Goal: Task Accomplishment & Management: Complete application form

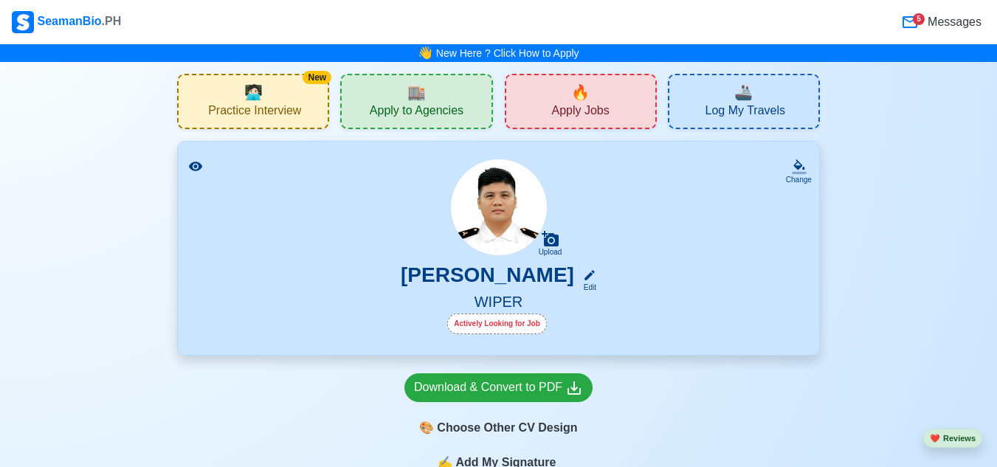
click at [536, 105] on div "🔥 Apply Jobs" at bounding box center [581, 101] width 152 height 55
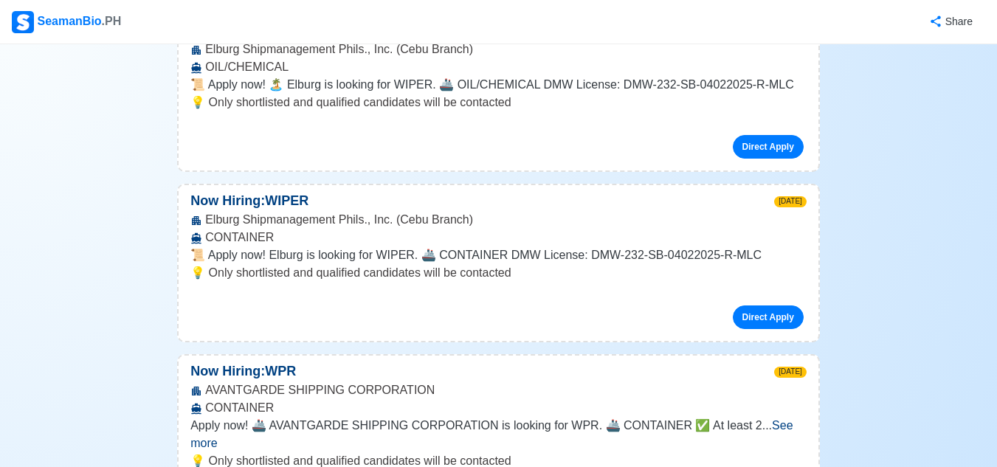
scroll to position [74, 0]
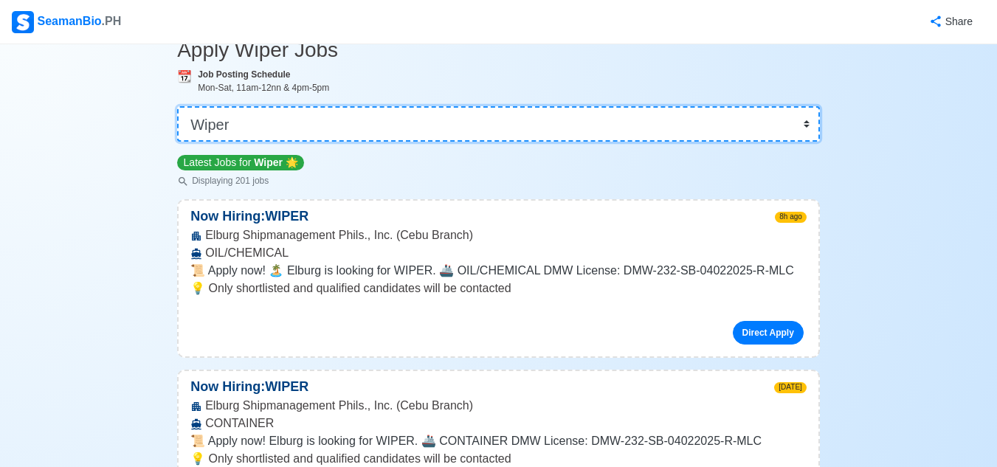
click at [802, 128] on select "👉 Select Rank or Position Master Chief Officer 2nd Officer 3rd Officer Junior O…" at bounding box center [498, 123] width 643 height 35
select select "[PERSON_NAME]"
click at [179, 142] on select "👉 Select Rank or Position Master Chief Officer 2nd Officer 3rd Officer Junior O…" at bounding box center [498, 123] width 643 height 35
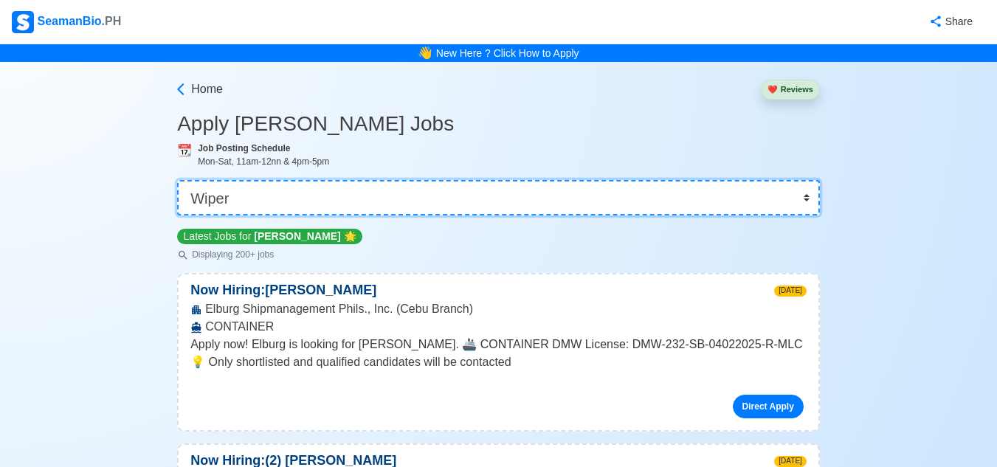
click at [803, 199] on select "👉 Select Rank or Position Master Chief Officer 2nd Officer 3rd Officer Junior O…" at bounding box center [498, 197] width 643 height 35
